Goal: Contribute content: Add original content to the website for others to see

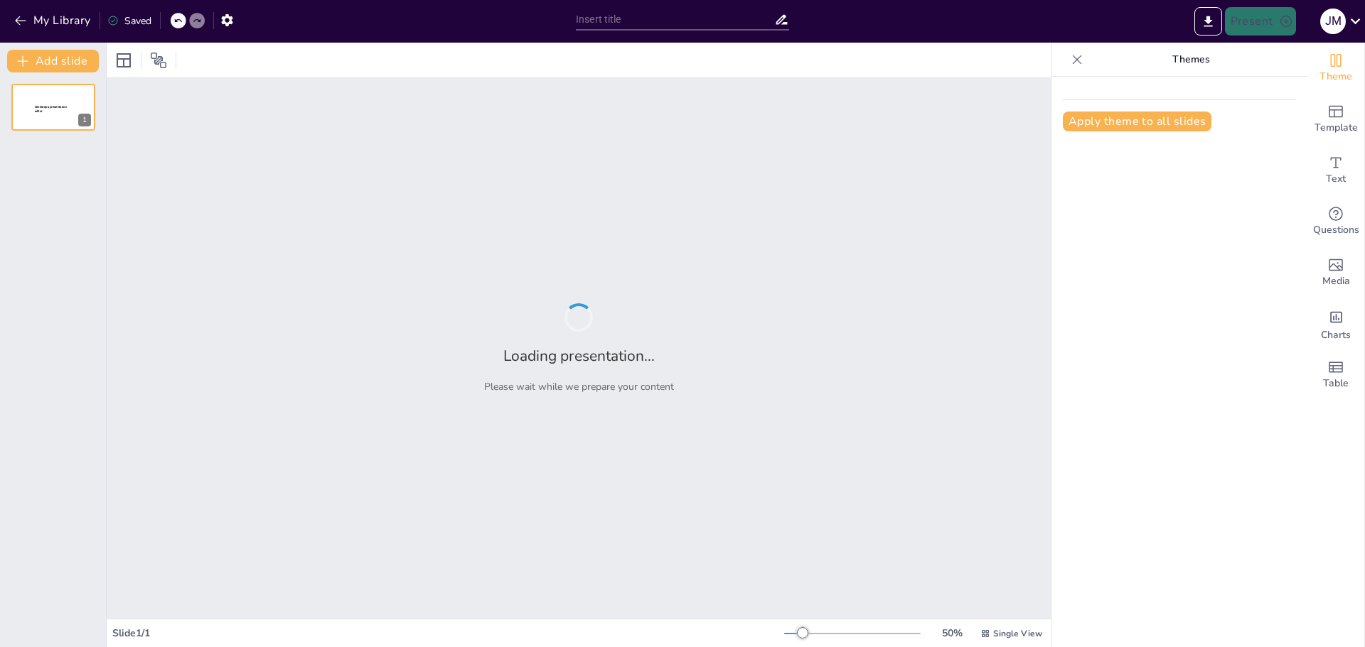
drag, startPoint x: 0, startPoint y: 0, endPoint x: 1124, endPoint y: 327, distance: 1170.9
click at [1124, 327] on div "Apply theme to all slides" at bounding box center [1179, 362] width 256 height 571
type input "Volcanes Famosos del Mundo: Casos de Estudio"
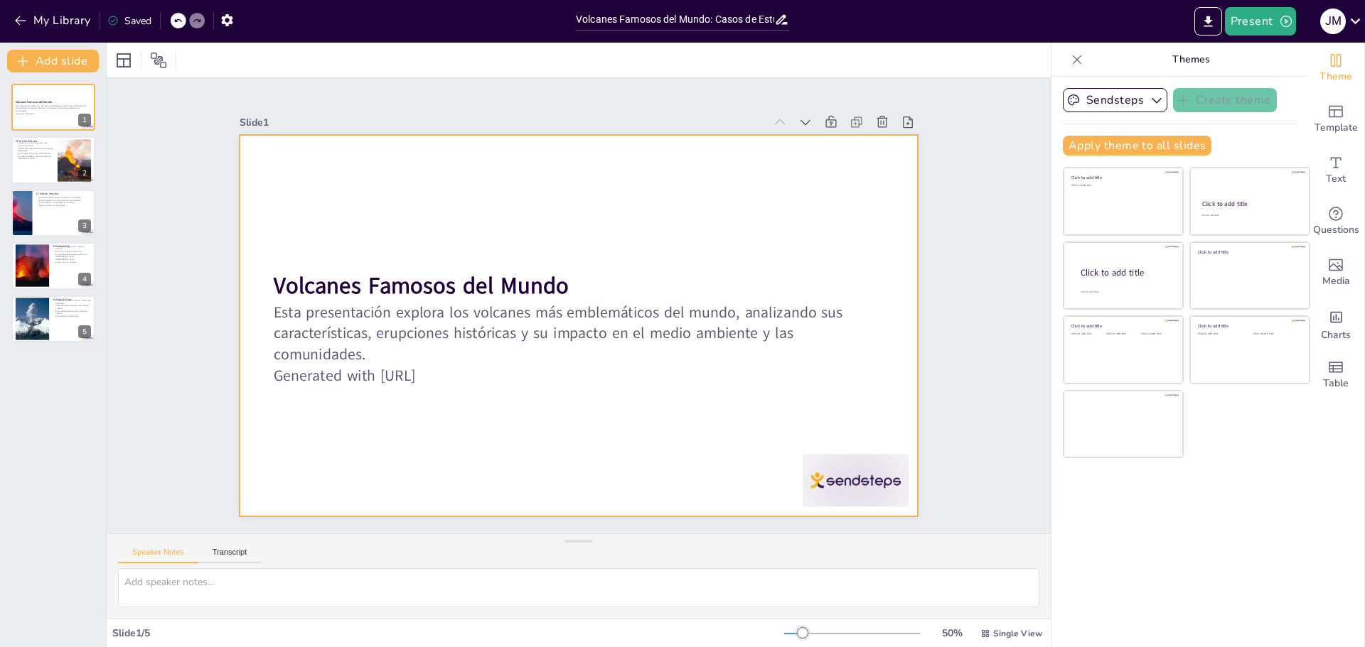
click at [800, 421] on div at bounding box center [576, 326] width 714 height 451
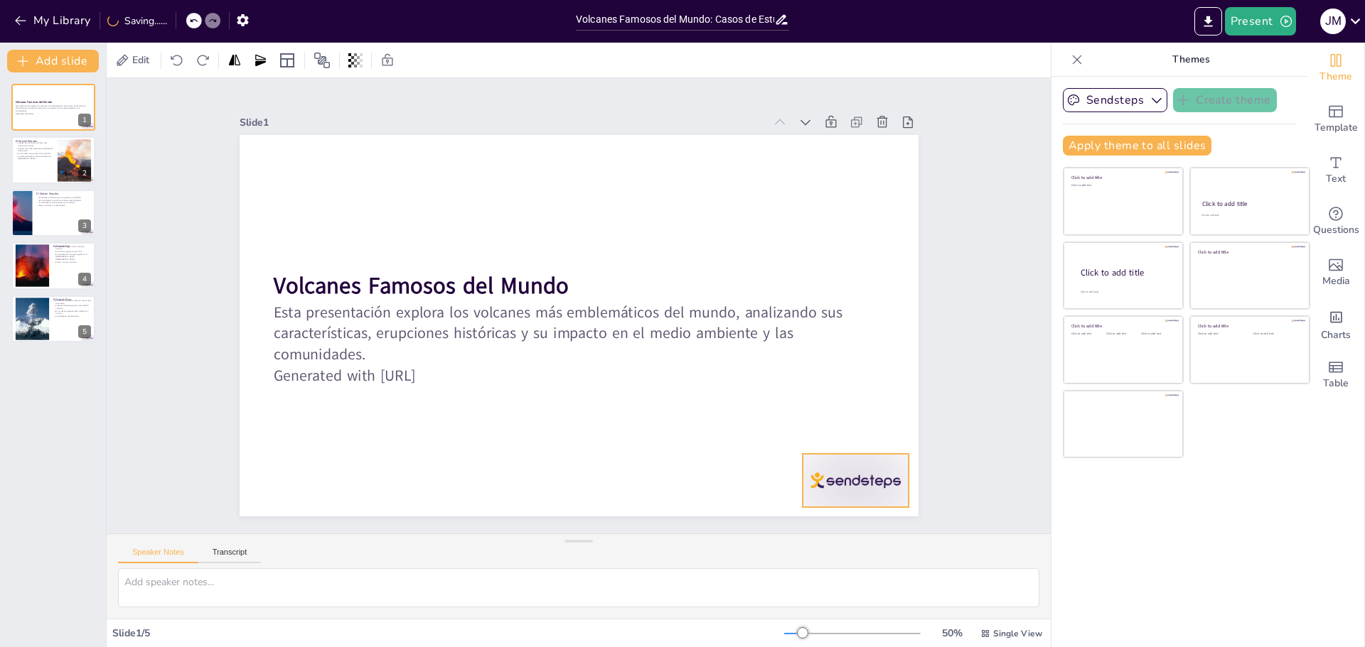
click at [843, 475] on div at bounding box center [855, 480] width 106 height 53
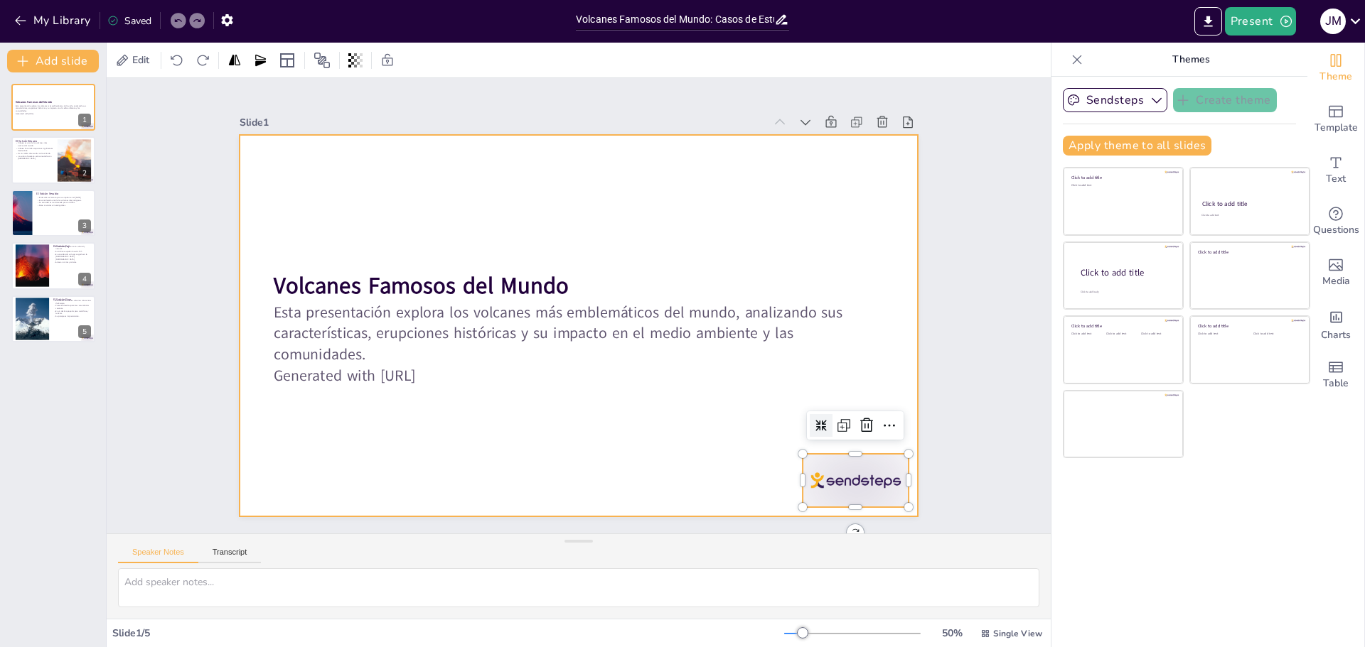
click at [691, 397] on div at bounding box center [576, 325] width 715 height 451
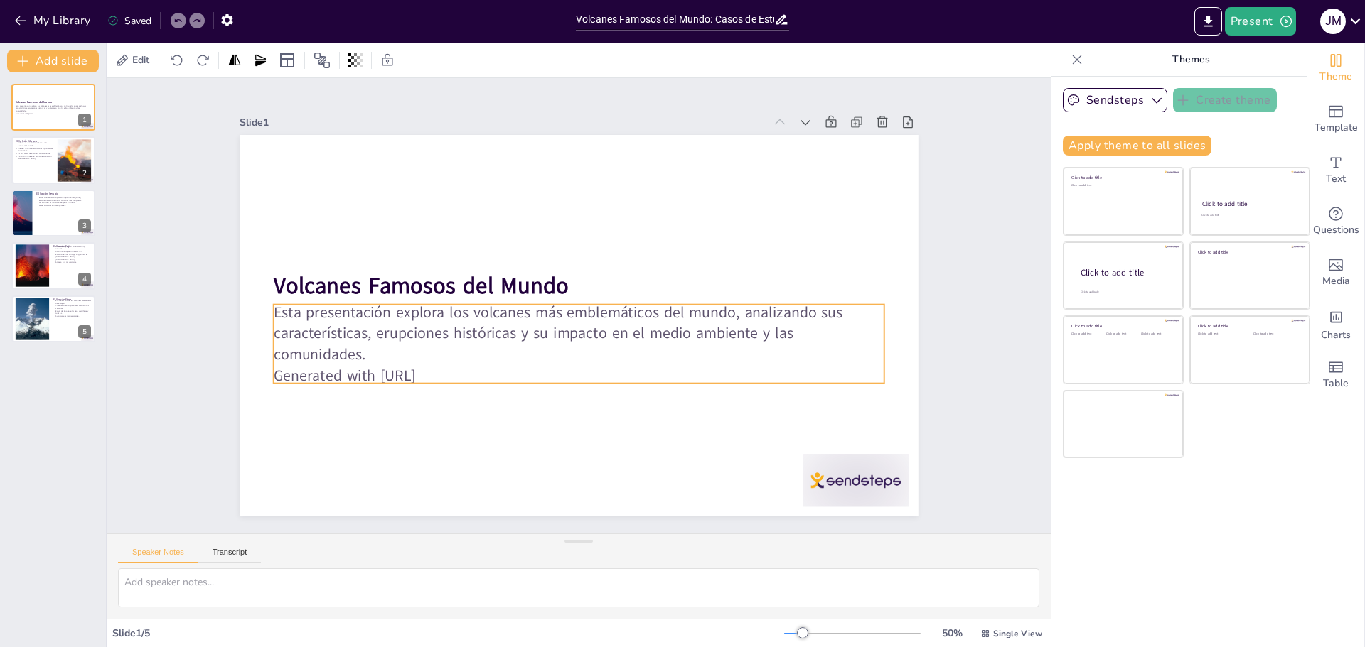
click at [620, 365] on p "Generated with [URL]" at bounding box center [578, 375] width 610 height 21
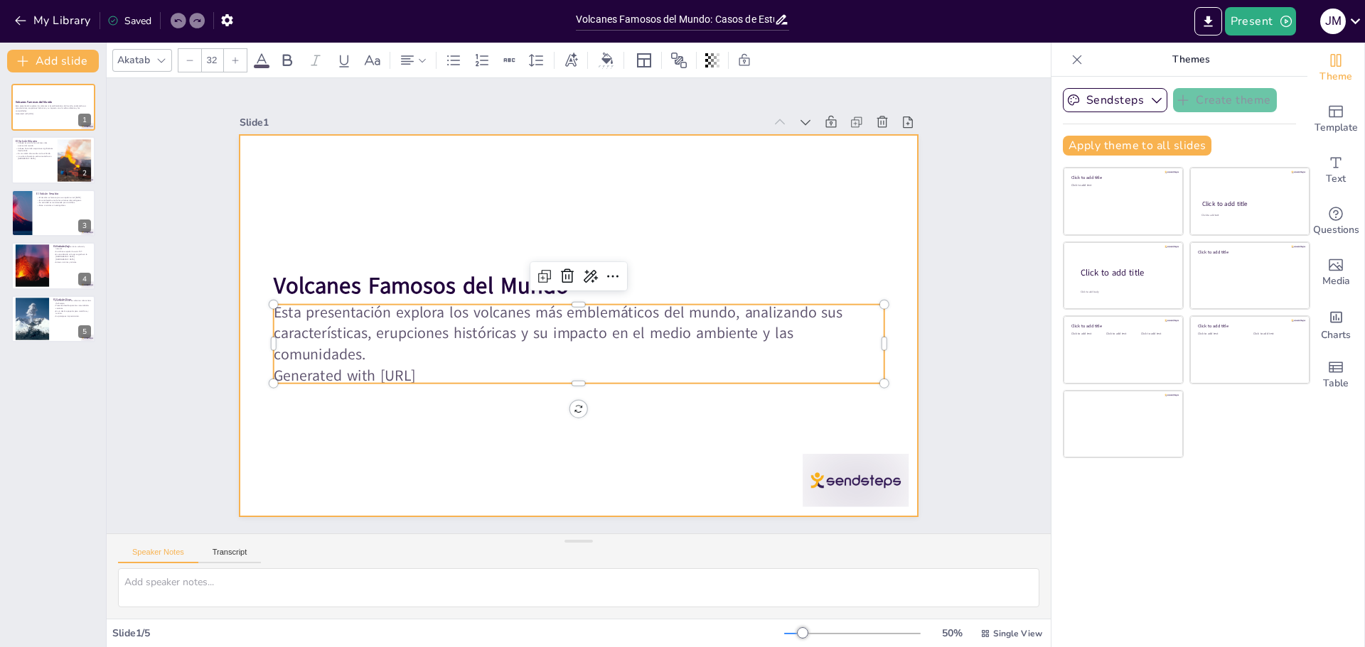
click at [549, 396] on div at bounding box center [576, 325] width 715 height 451
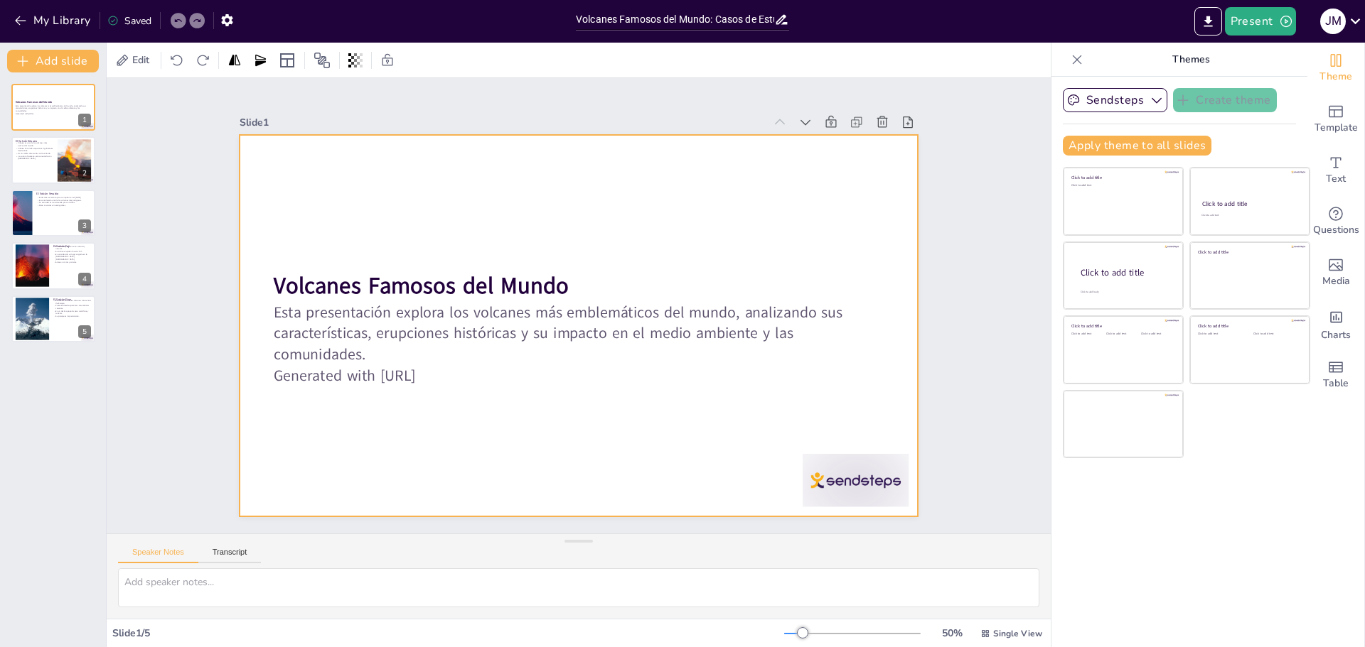
click at [652, 198] on div at bounding box center [578, 326] width 679 height 382
click at [53, 141] on div at bounding box center [53, 160] width 85 height 48
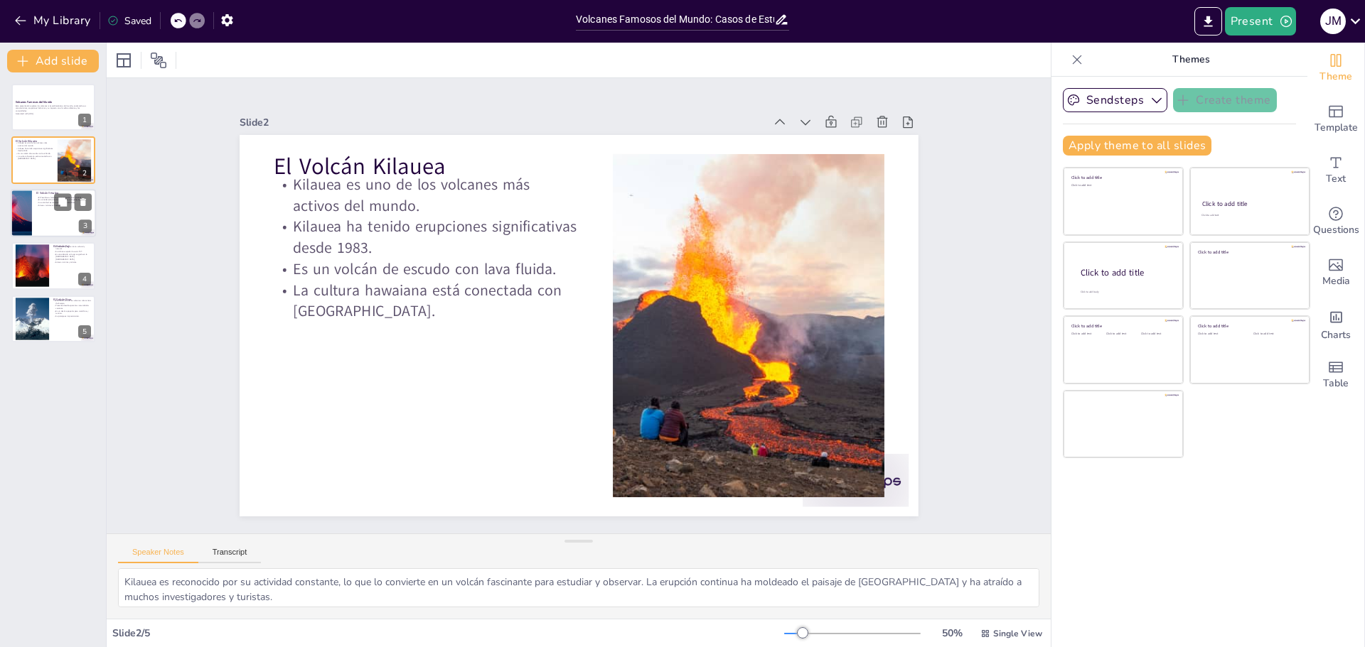
click at [41, 225] on div at bounding box center [53, 213] width 85 height 48
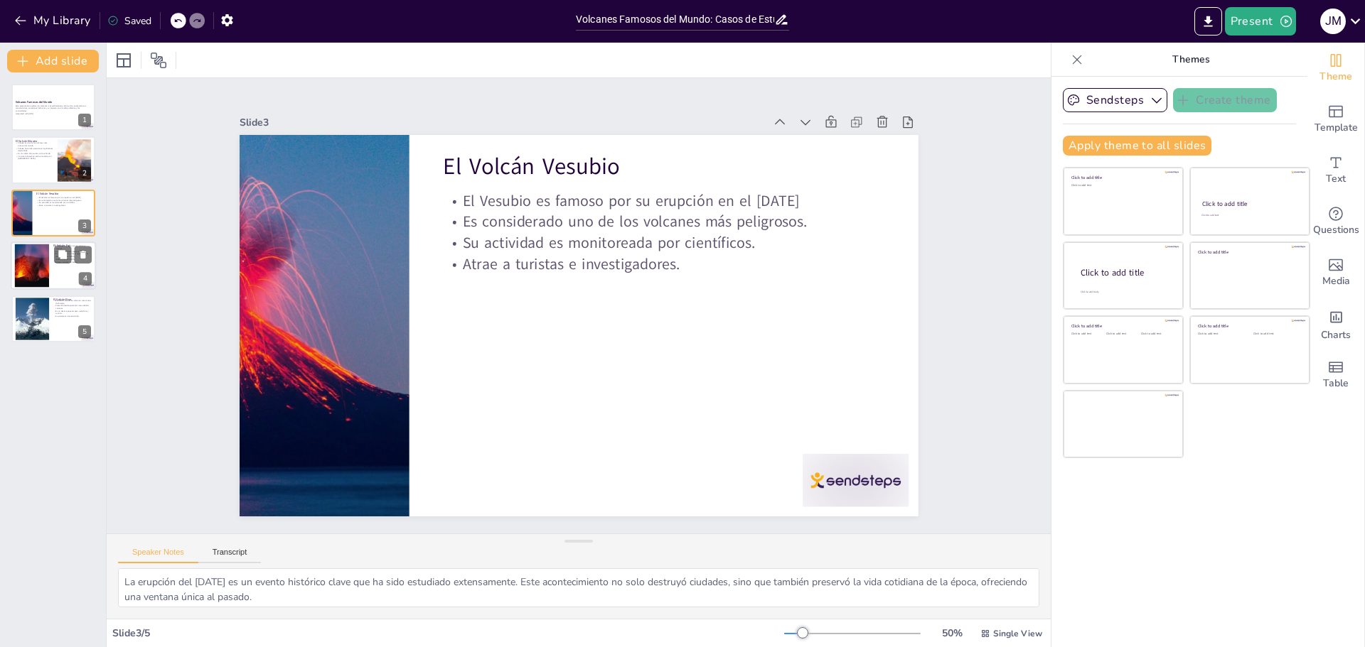
click at [47, 271] on div at bounding box center [31, 265] width 43 height 43
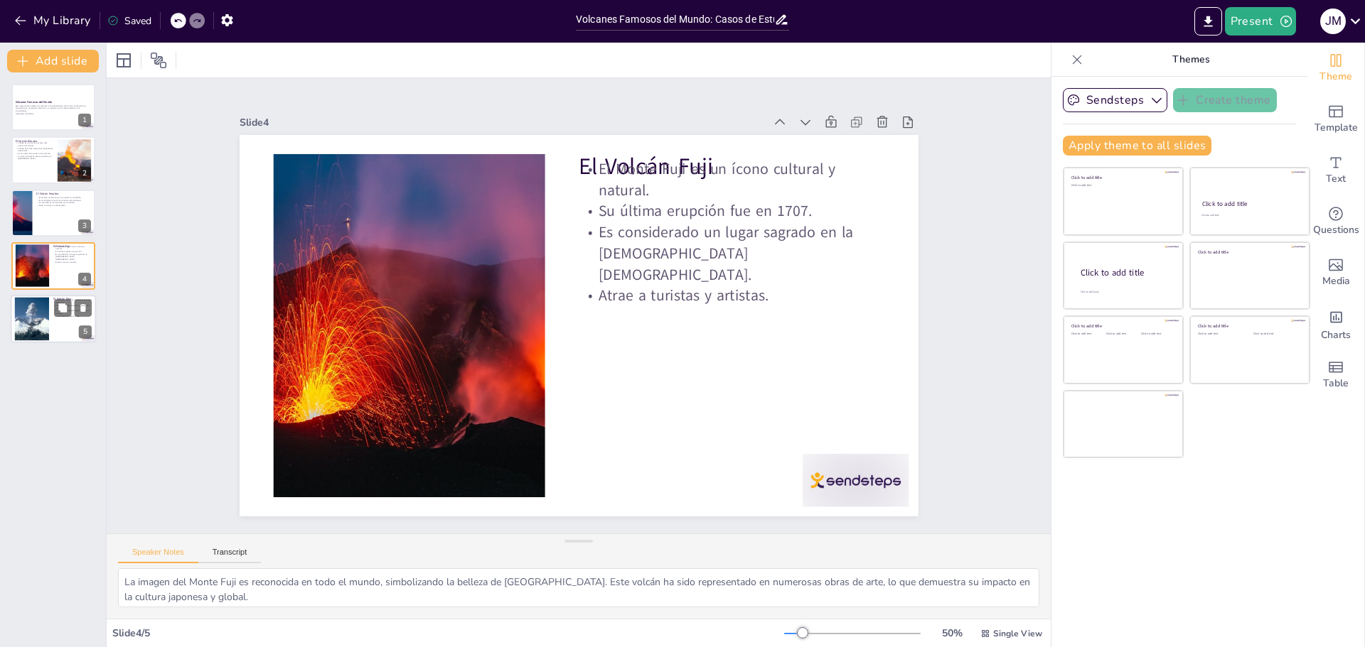
click at [44, 296] on div "El Volcán Etna El Etna es uno de los volcanes más activos de Europa. Presenta d…" at bounding box center [53, 319] width 85 height 48
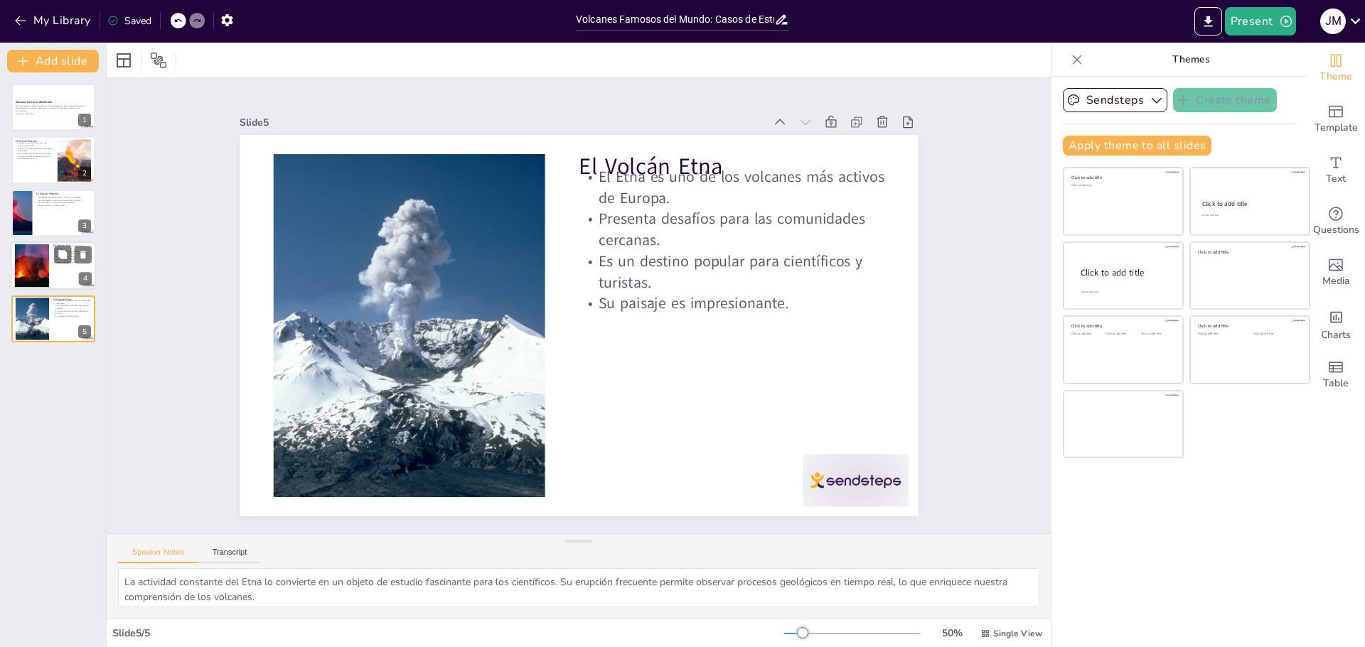
click at [41, 265] on div at bounding box center [31, 265] width 43 height 43
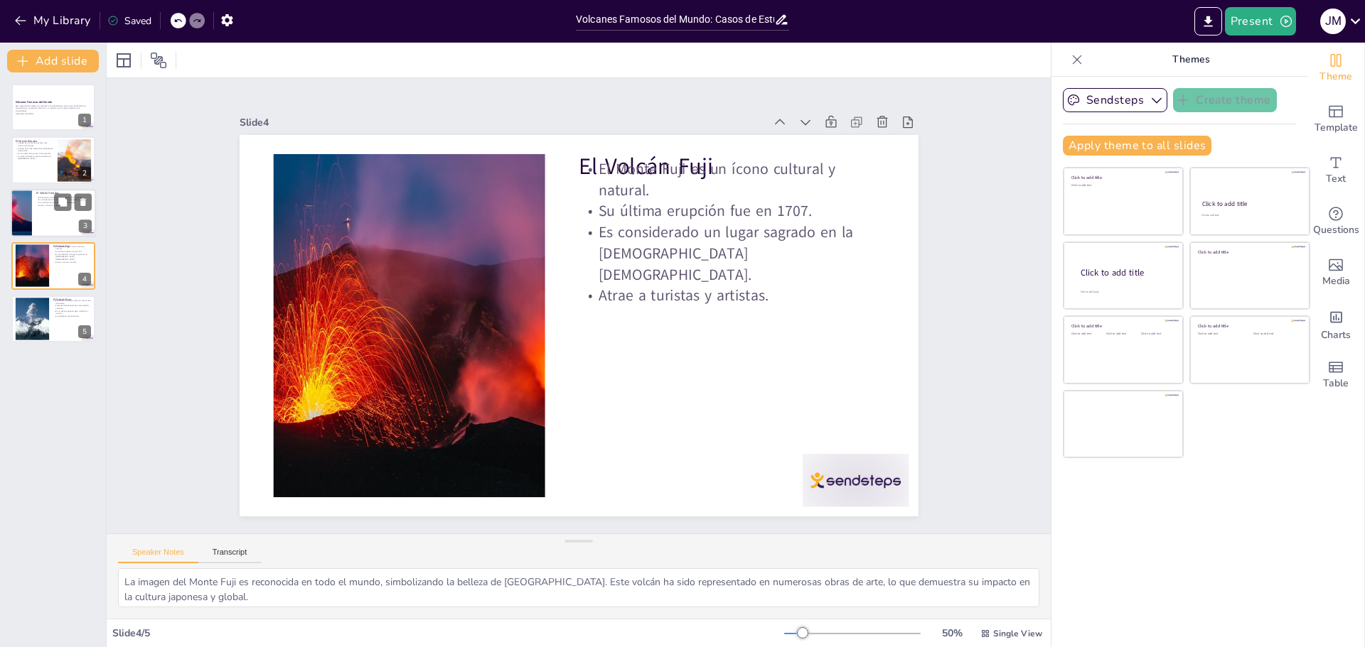
click at [40, 203] on p "Su actividad es monitoreada por científicos." at bounding box center [63, 202] width 55 height 3
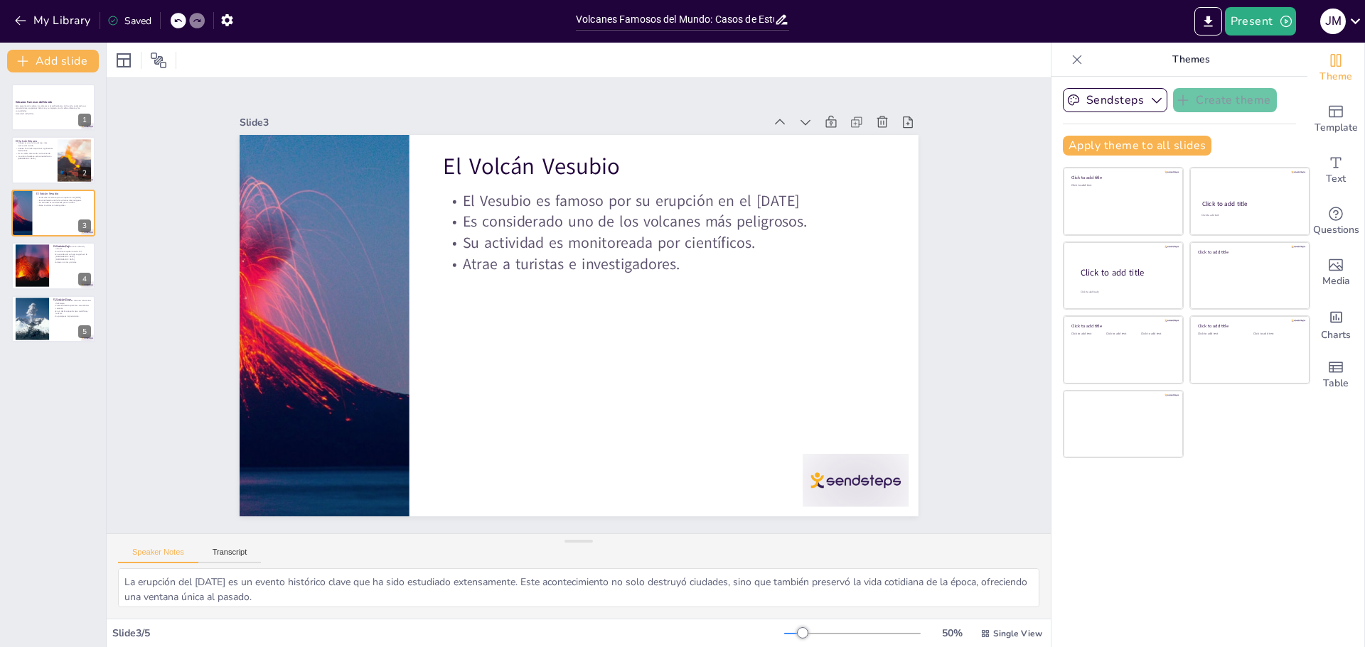
click at [42, 184] on div "Volcanes Famosos del Mundo Esta presentación explora los volcanes más emblemáti…" at bounding box center [53, 213] width 106 height 259
click at [55, 245] on p "El Volcán Fuji" at bounding box center [72, 246] width 38 height 4
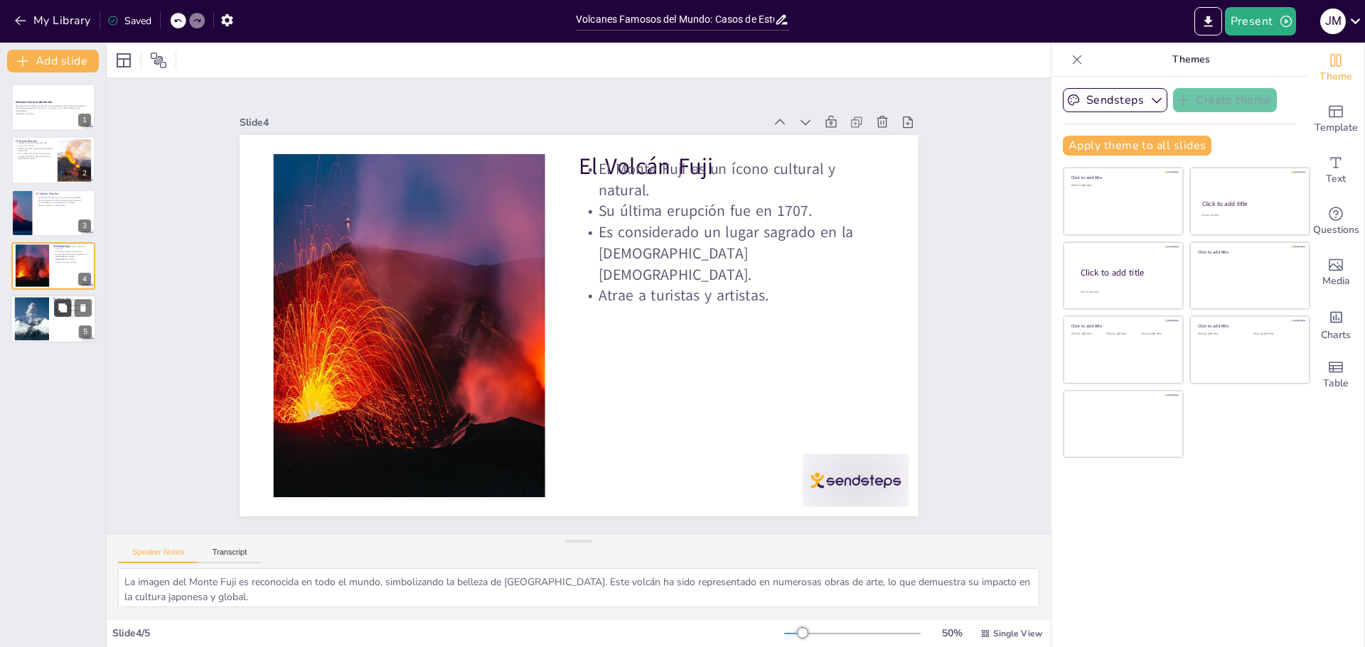
click at [55, 301] on button at bounding box center [62, 307] width 17 height 17
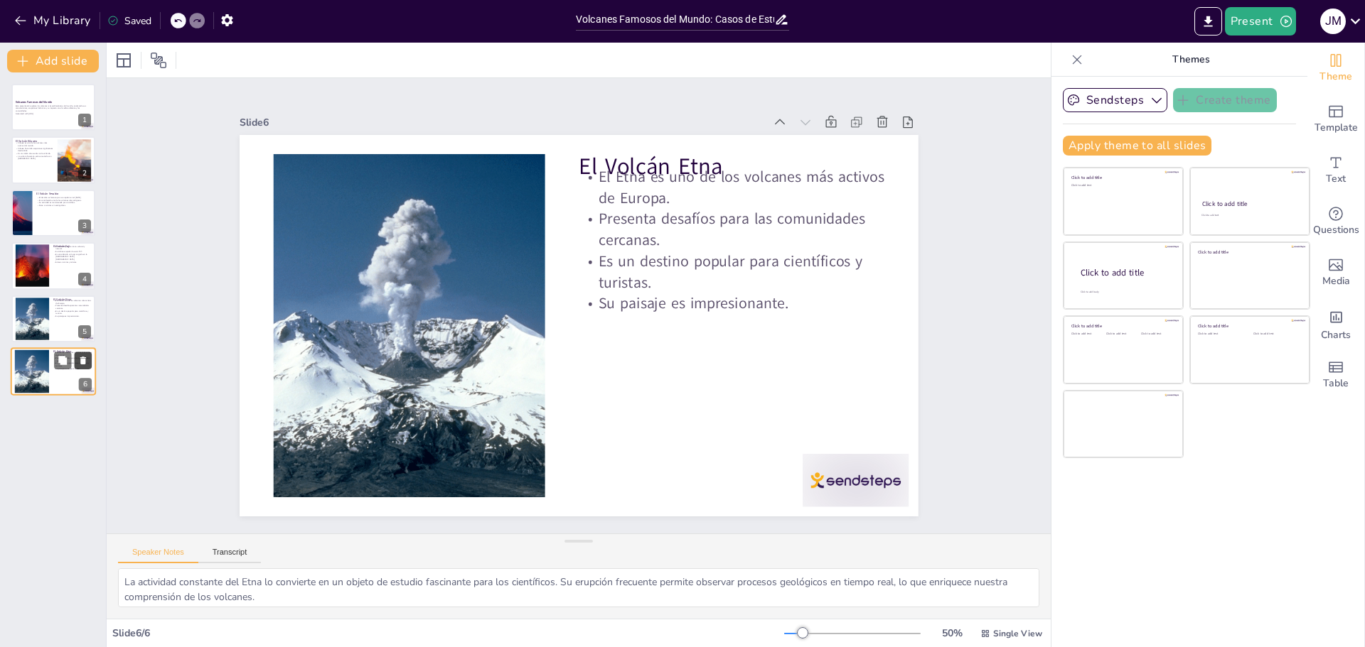
click at [83, 355] on icon at bounding box center [83, 360] width 10 height 10
click at [31, 275] on div at bounding box center [31, 265] width 43 height 43
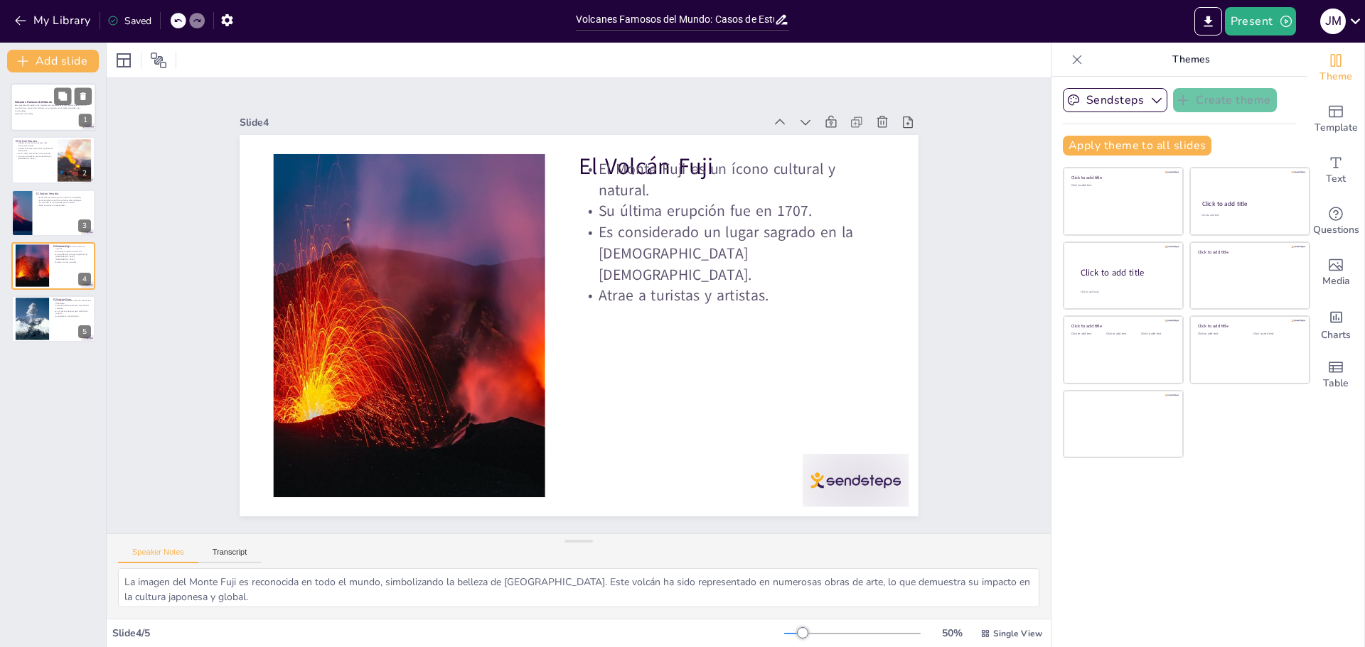
drag, startPoint x: 19, startPoint y: 225, endPoint x: 54, endPoint y: 112, distance: 118.2
click at [23, 212] on div at bounding box center [22, 213] width 84 height 47
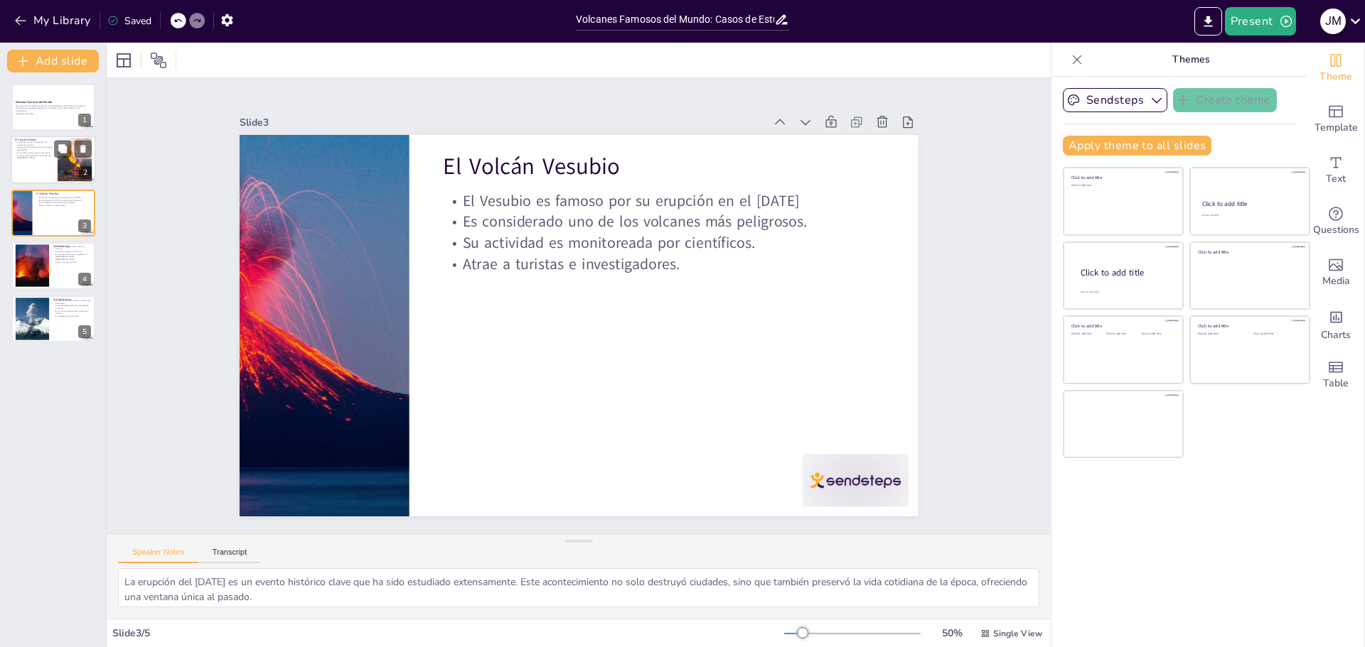
click at [33, 159] on p "La cultura hawaiana está conectada con Kilauea." at bounding box center [34, 156] width 38 height 5
type textarea "Kilauea es reconocido por su actividad constante, lo que lo convierte en un vol…"
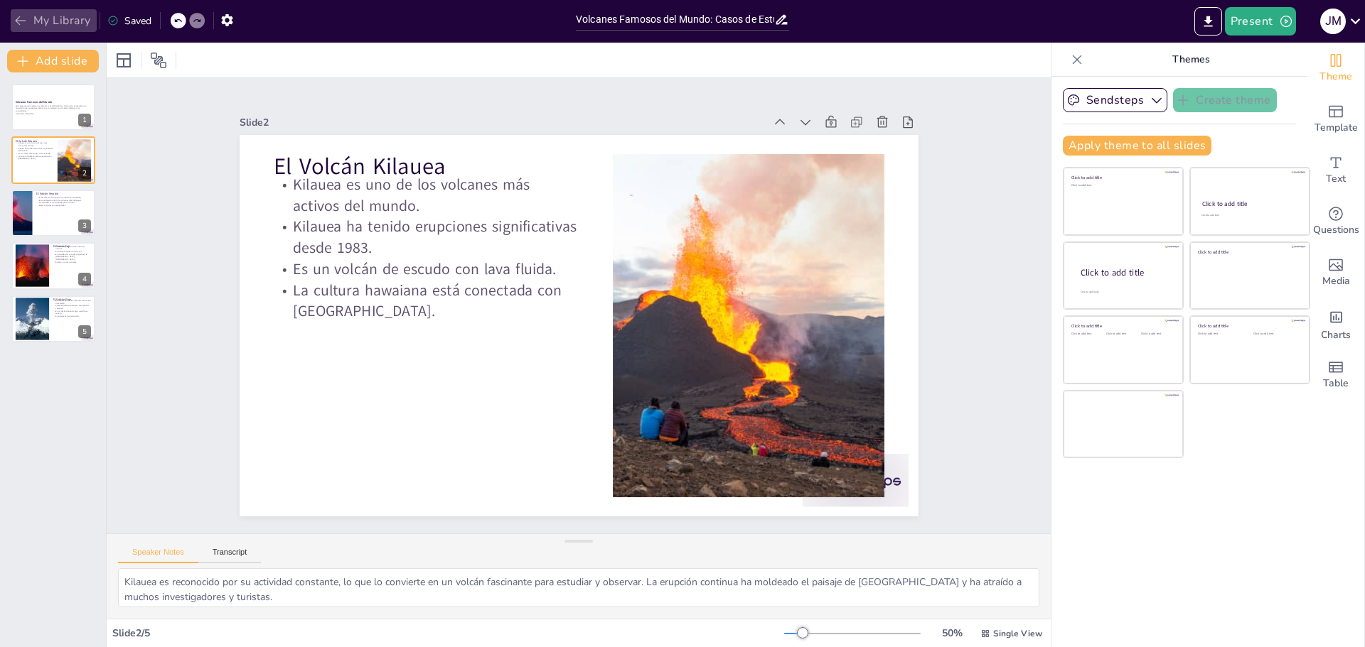
click at [80, 16] on button "My Library" at bounding box center [54, 20] width 86 height 23
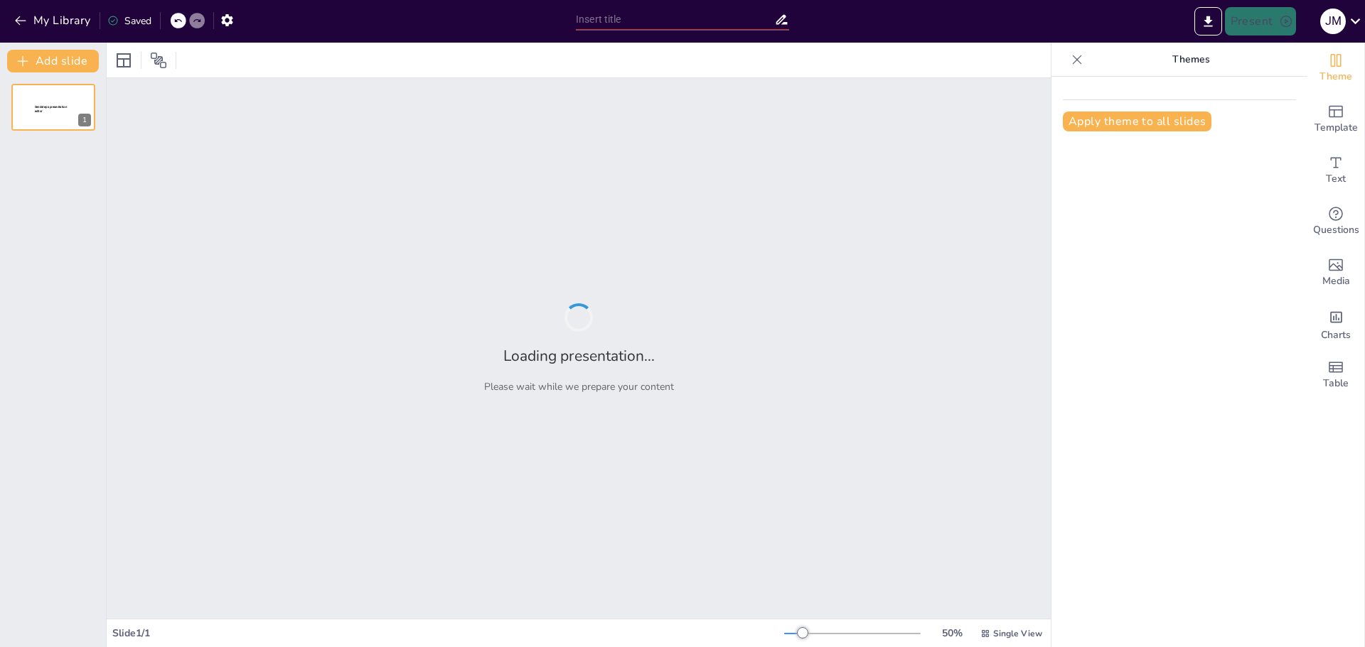
type input "La Importancia de la Sostenibilidad en el Siglo XXI"
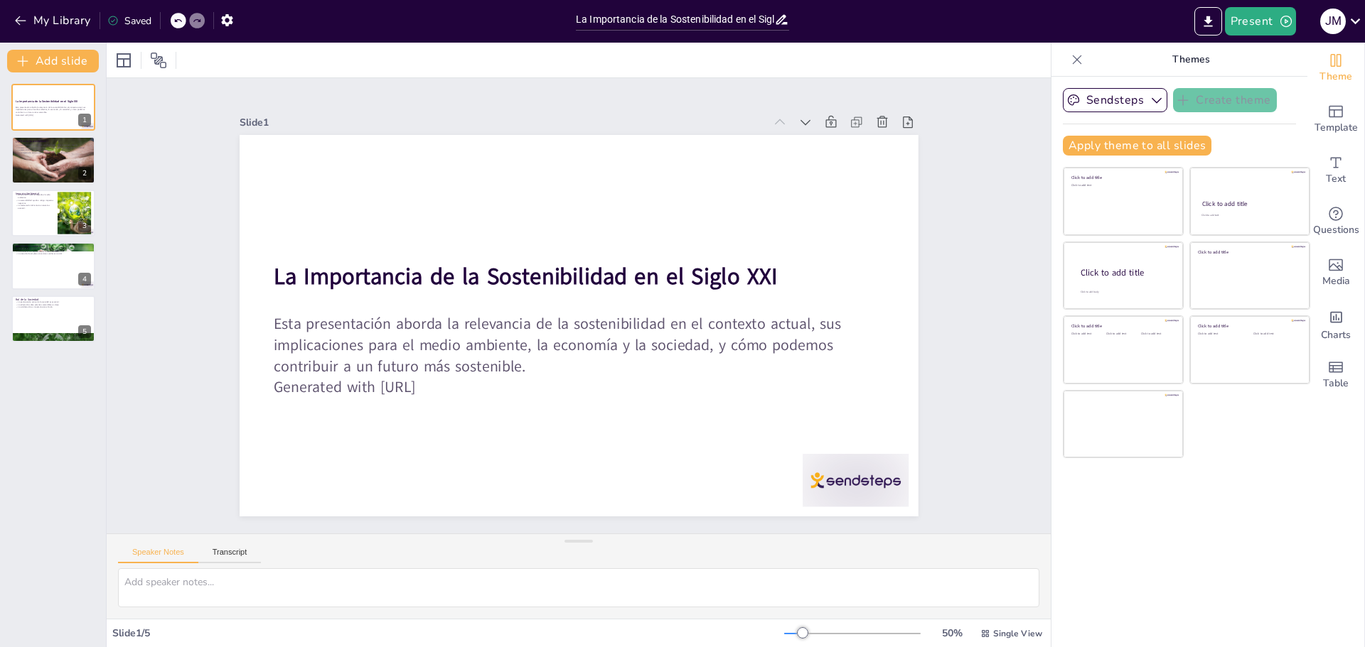
click at [581, 610] on div at bounding box center [579, 594] width 944 height 50
click at [581, 593] on textarea at bounding box center [578, 588] width 921 height 39
click at [58, 23] on button "My Library" at bounding box center [54, 20] width 86 height 23
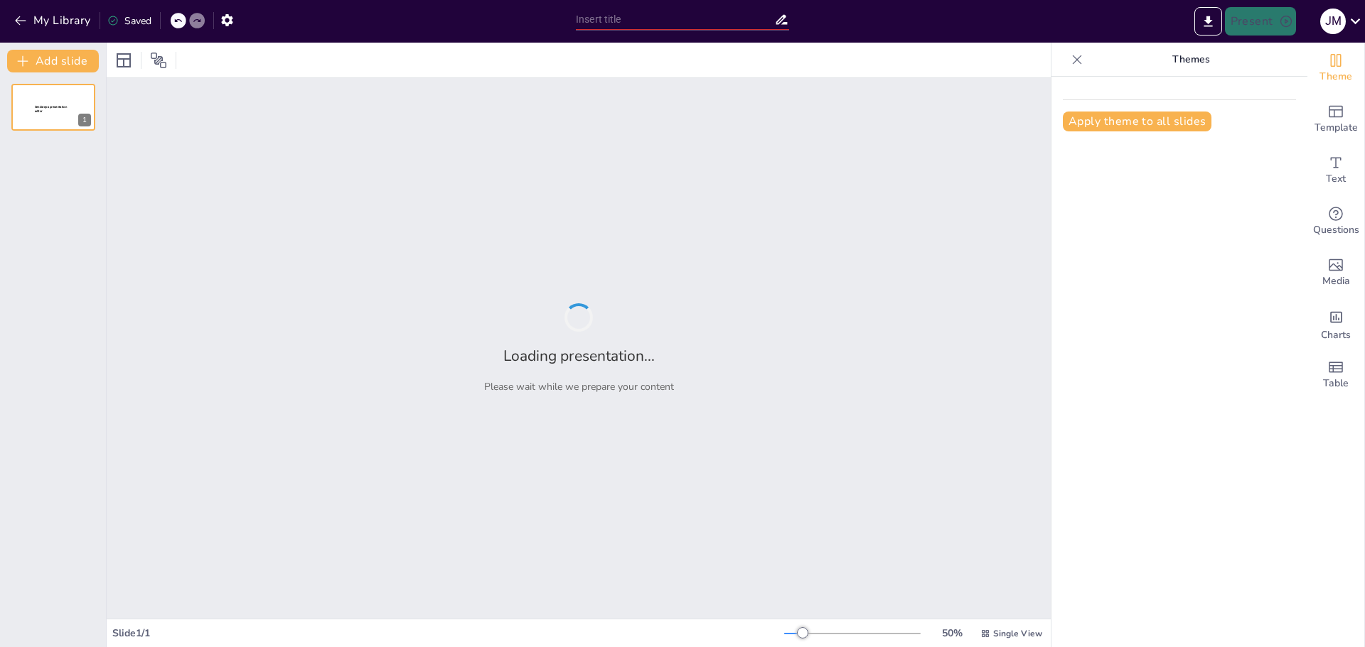
type input "La Importancia de la Educación Financiera"
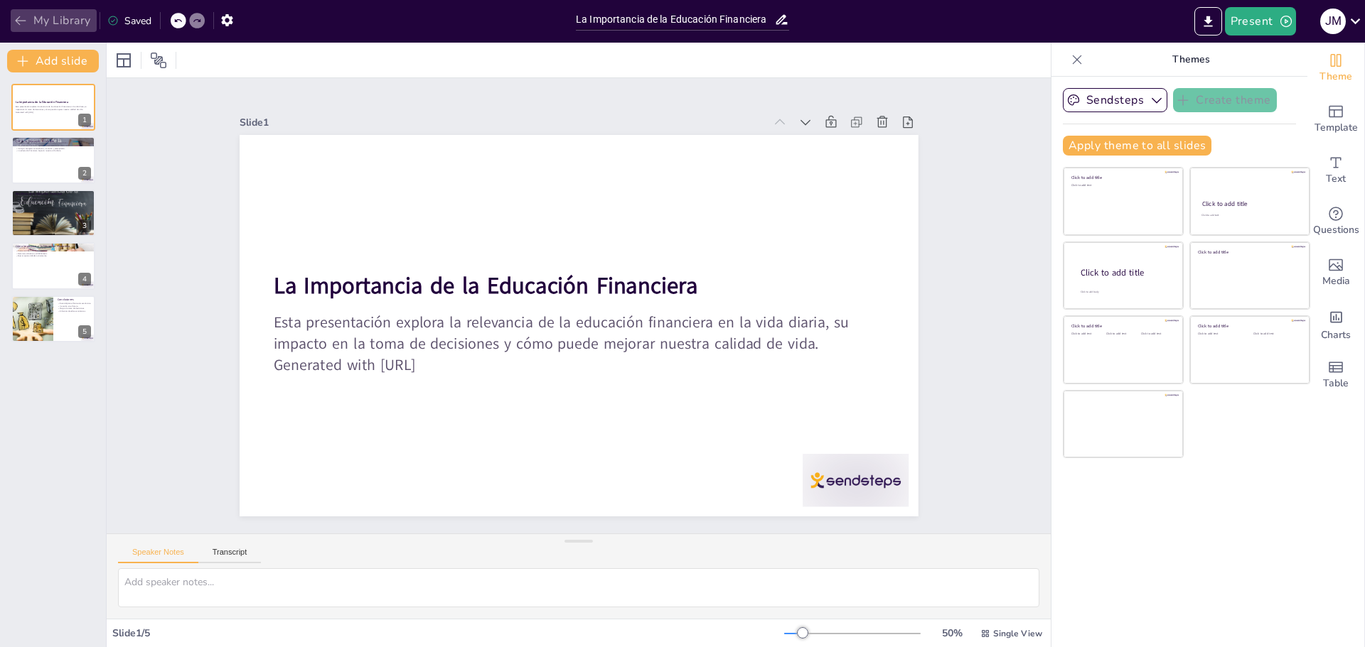
click at [60, 26] on button "My Library" at bounding box center [54, 20] width 86 height 23
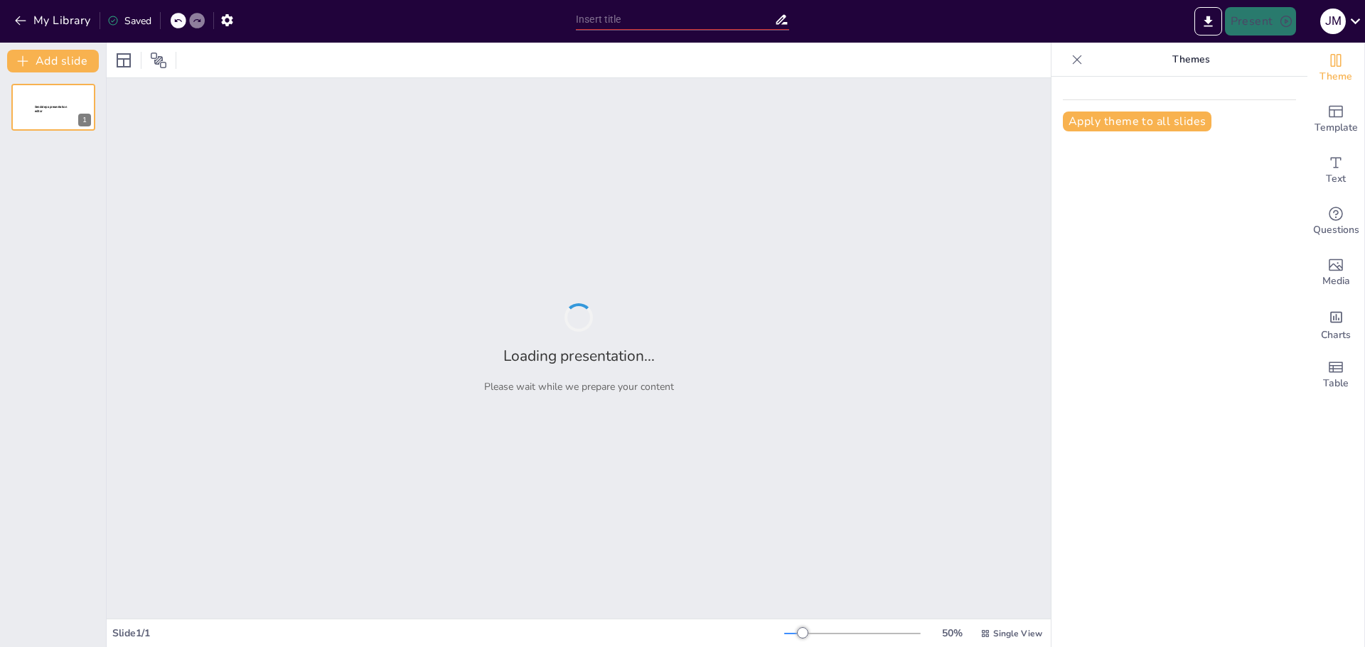
type input "Presentaciones Efectivas: Cómo Abordar un Tema al Azar"
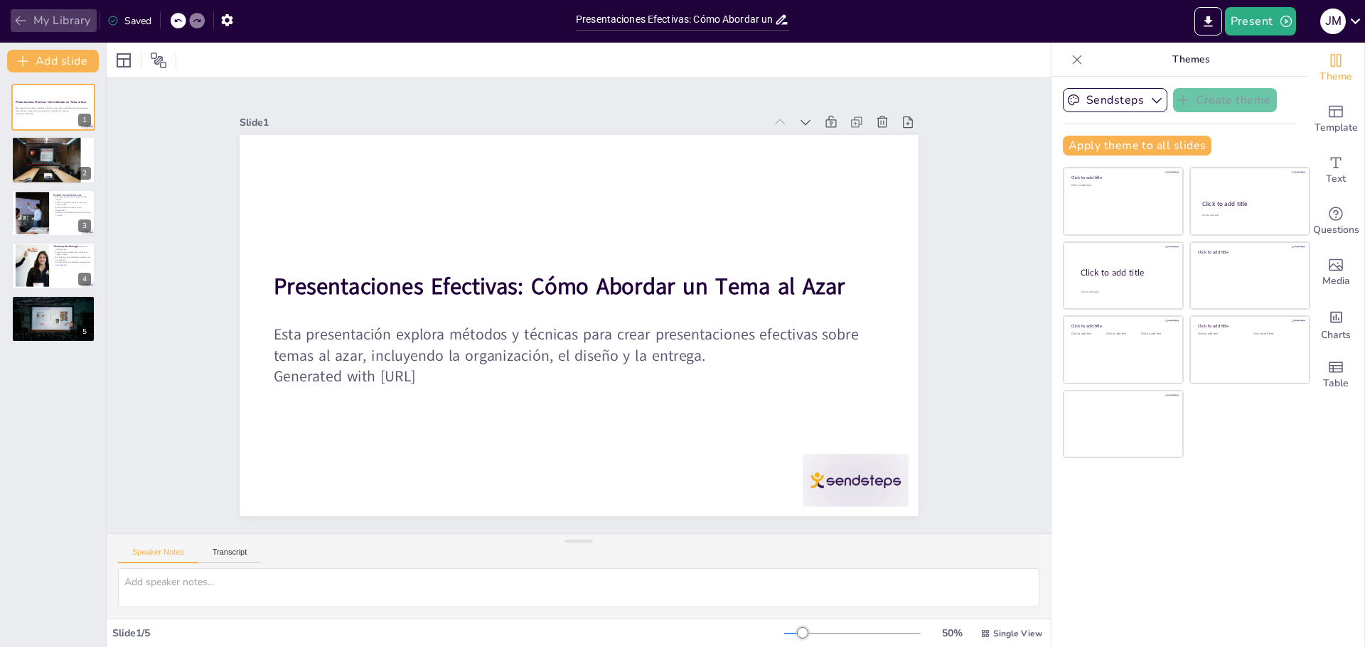
click at [51, 15] on button "My Library" at bounding box center [54, 20] width 86 height 23
